Goal: Information Seeking & Learning: Learn about a topic

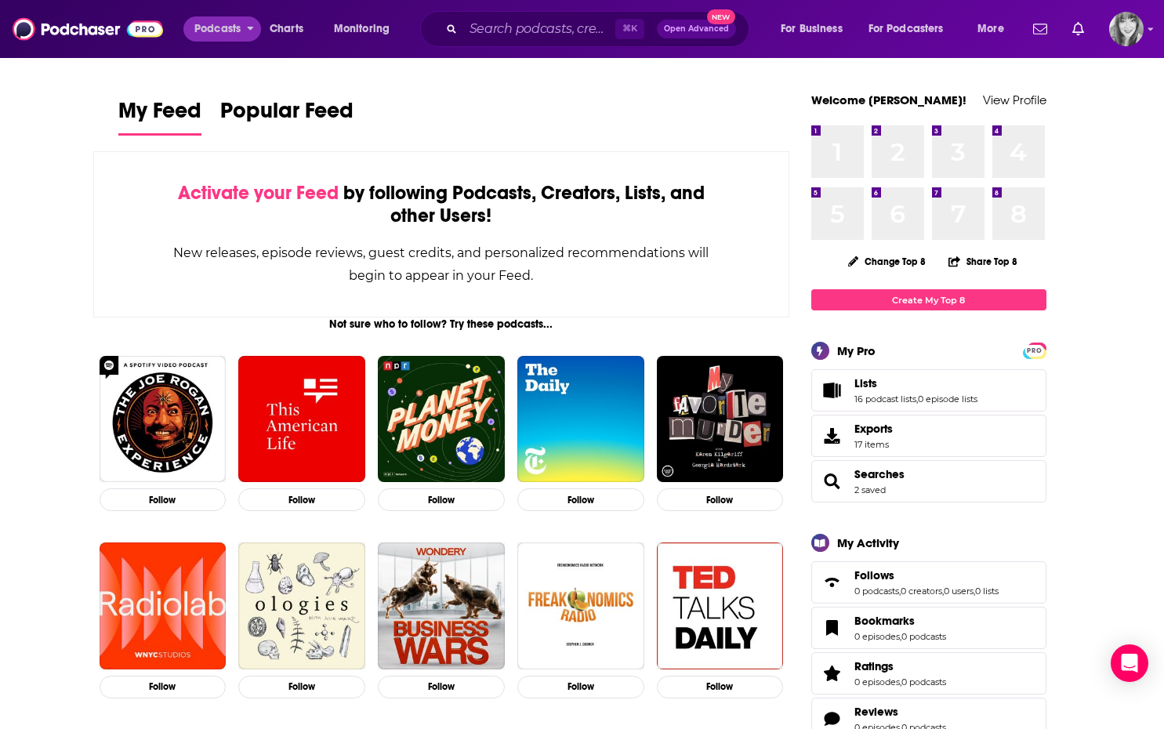
click at [232, 27] on span "Podcasts" at bounding box center [217, 29] width 46 height 22
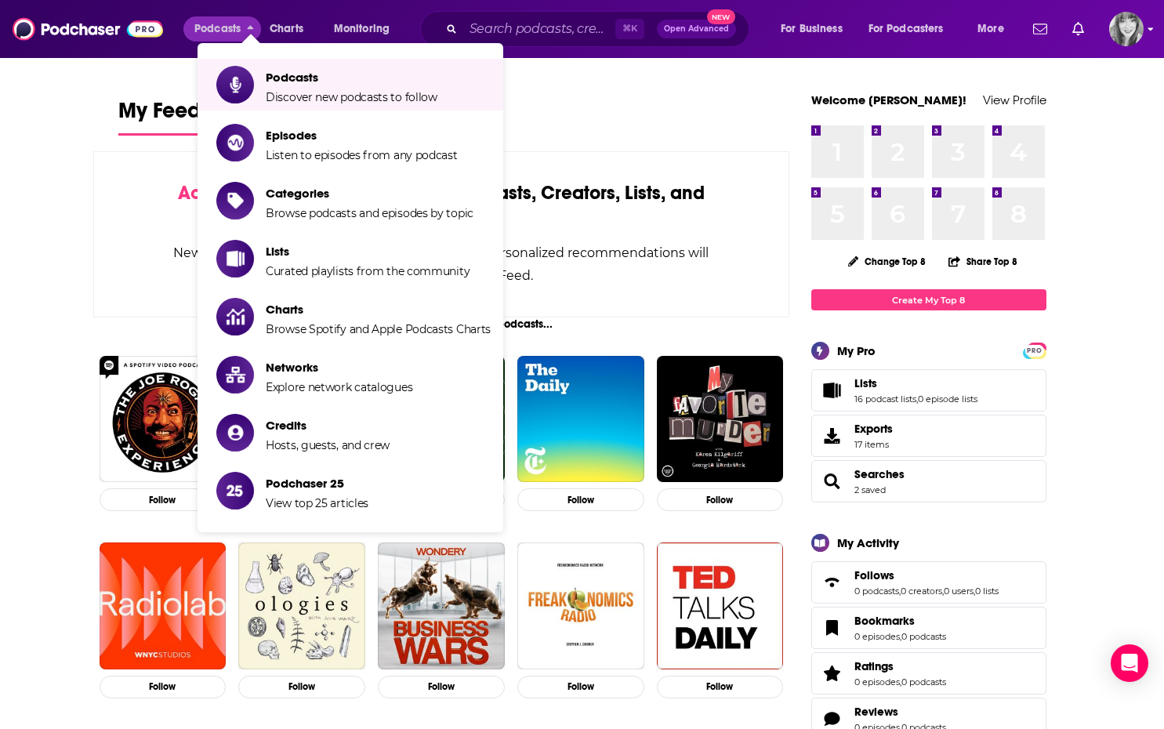
click at [1121, 27] on img "Logged in as KPotts" at bounding box center [1126, 29] width 34 height 34
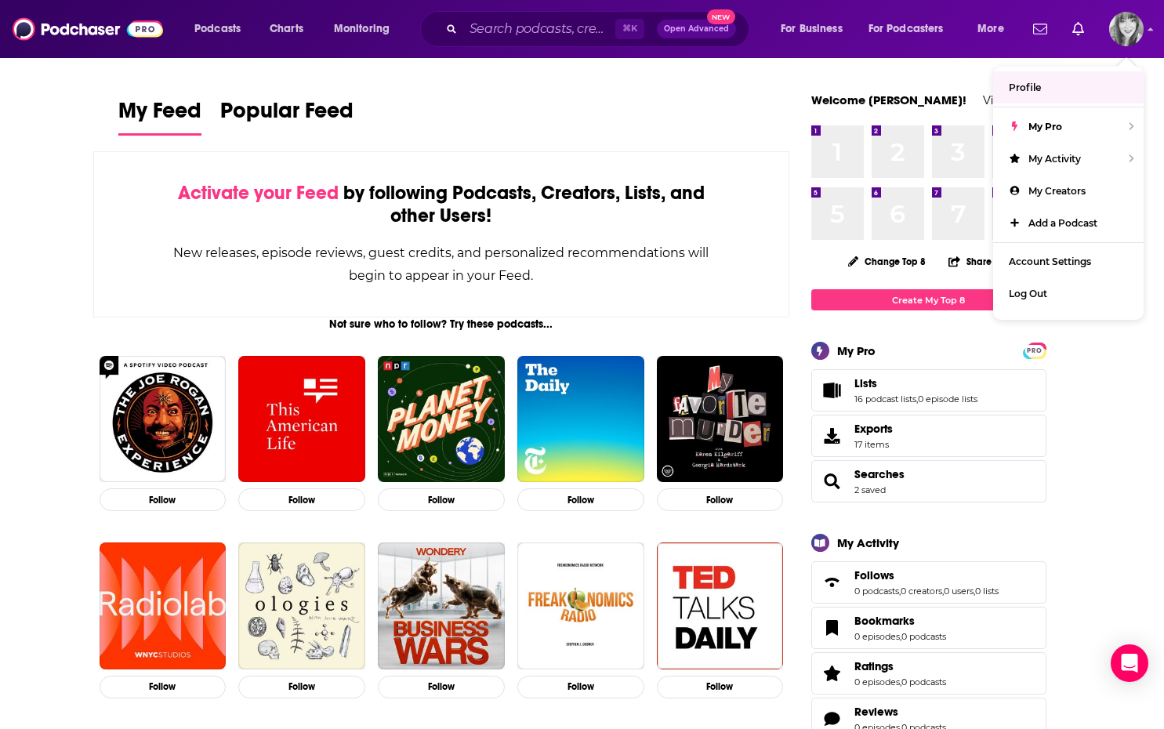
click at [1032, 83] on span "Profile" at bounding box center [1024, 87] width 32 height 12
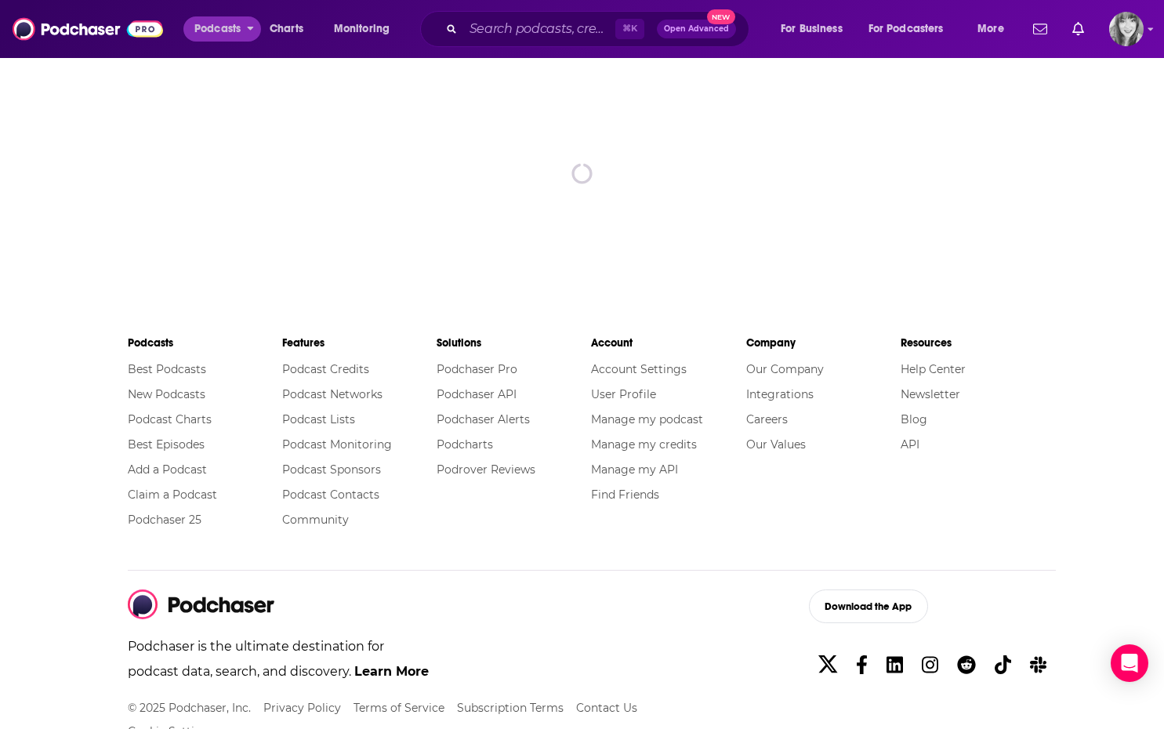
click at [210, 36] on span "Podcasts" at bounding box center [217, 29] width 46 height 22
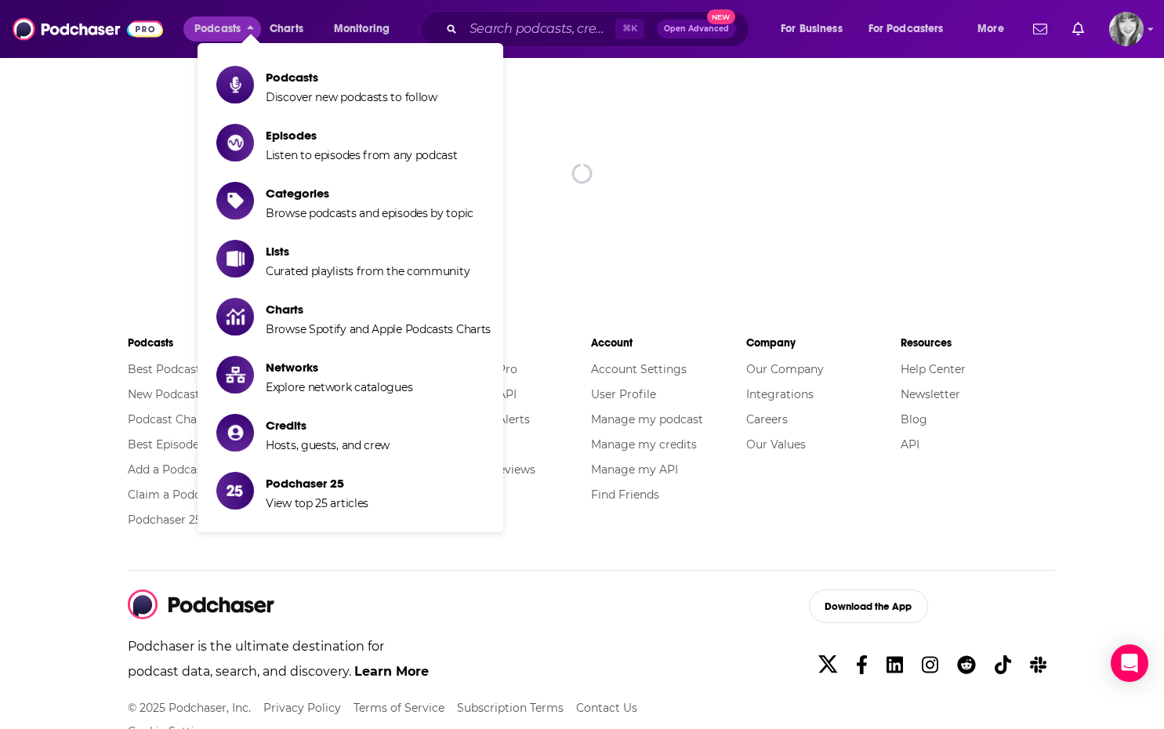
click at [116, 32] on img at bounding box center [88, 29] width 150 height 30
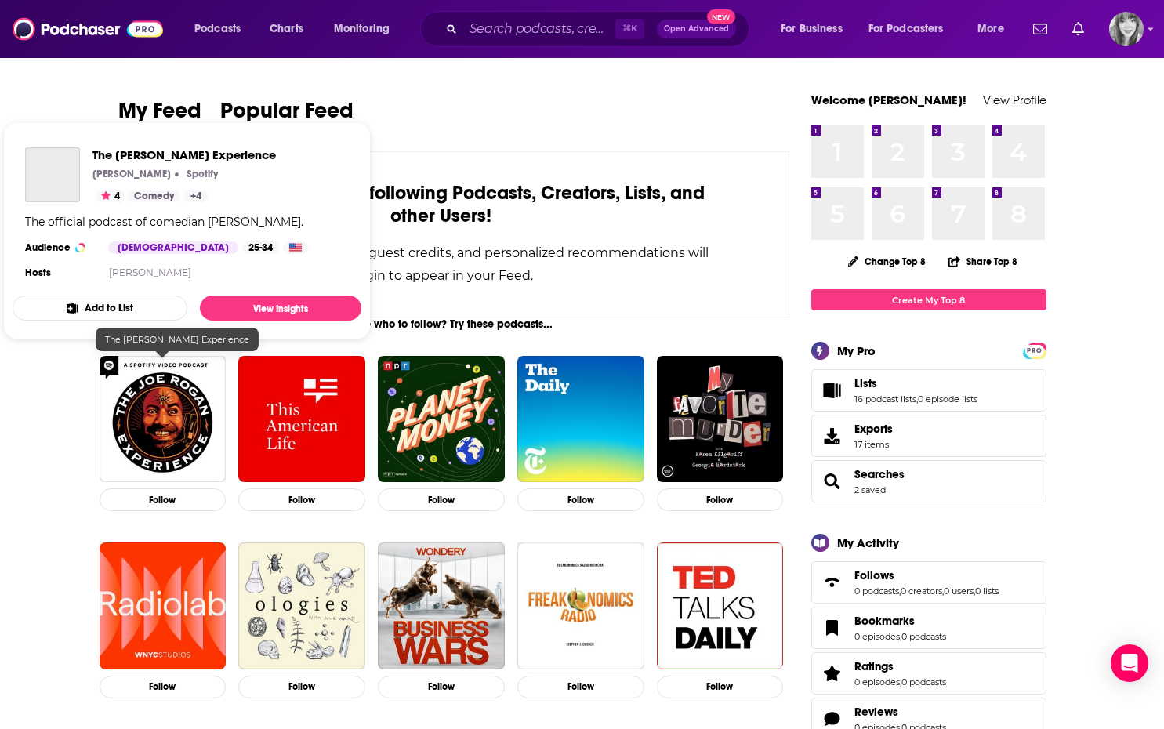
click at [300, 399] on img "This American Life" at bounding box center [301, 419] width 127 height 127
